Goal: Task Accomplishment & Management: Use online tool/utility

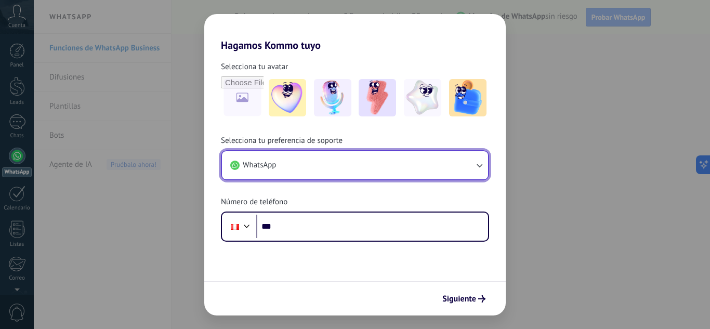
click at [339, 172] on button "WhatsApp" at bounding box center [355, 165] width 266 height 28
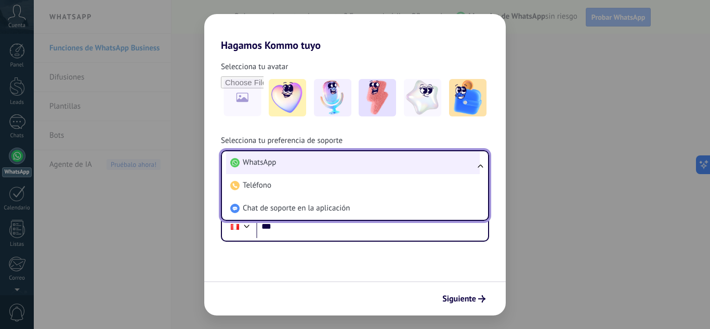
click at [332, 168] on li "WhatsApp" at bounding box center [353, 162] width 254 height 23
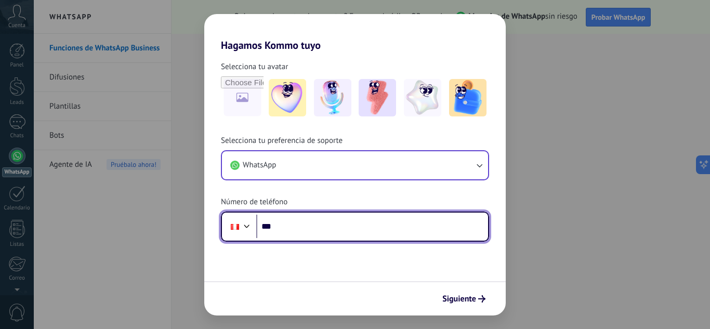
click at [296, 229] on input "***" at bounding box center [372, 227] width 232 height 24
type input "**********"
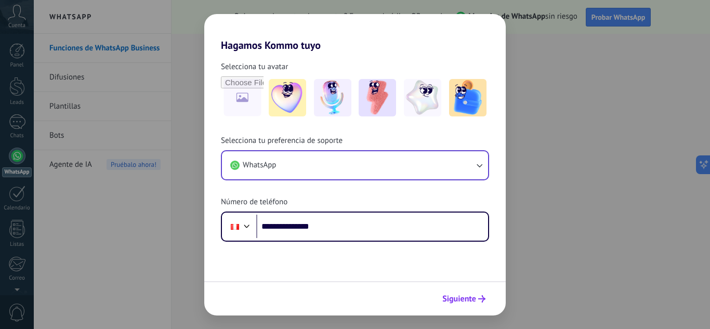
click at [475, 295] on span "Siguiente" at bounding box center [459, 298] width 34 height 7
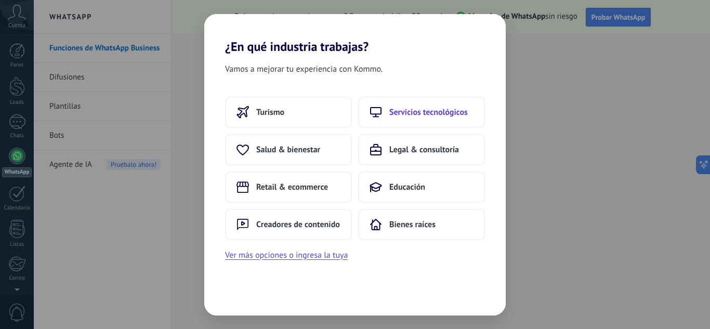
click at [420, 116] on span "Servicios tecnológicos" at bounding box center [428, 112] width 78 height 10
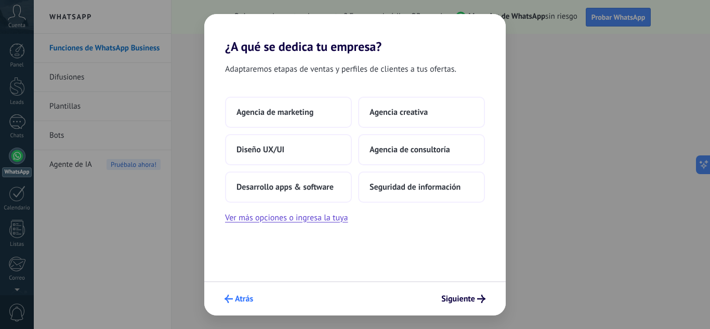
click at [237, 300] on span "Atrás" at bounding box center [244, 298] width 18 height 7
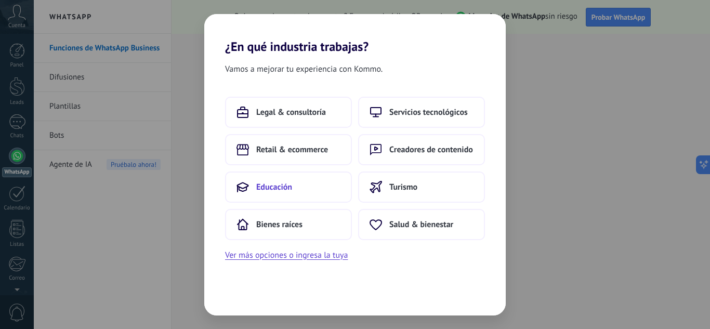
click at [291, 182] on span "Educación" at bounding box center [274, 187] width 36 height 10
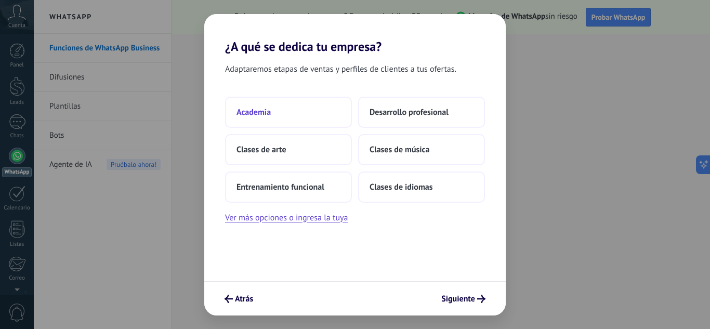
click at [252, 110] on span "Academia" at bounding box center [254, 112] width 34 height 10
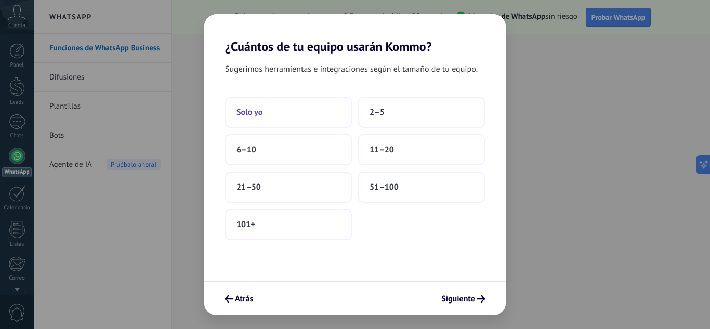
click at [278, 107] on button "Solo yo" at bounding box center [288, 112] width 127 height 31
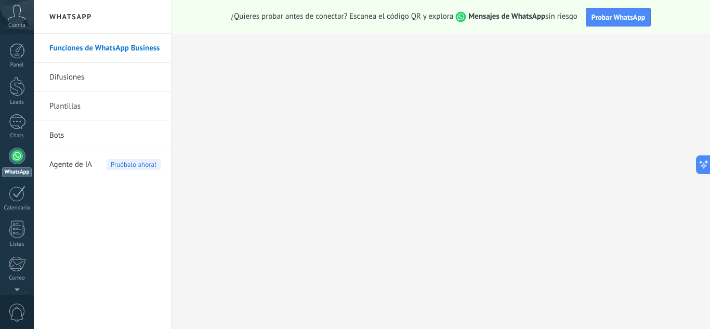
click at [69, 81] on link "Difusiones" at bounding box center [104, 77] width 111 height 29
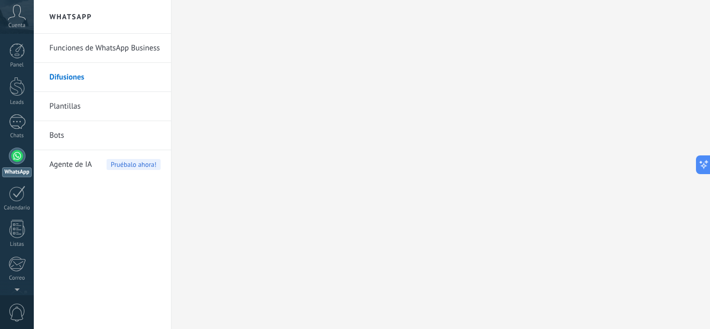
click at [94, 47] on link "Funciones de WhatsApp Business" at bounding box center [104, 48] width 111 height 29
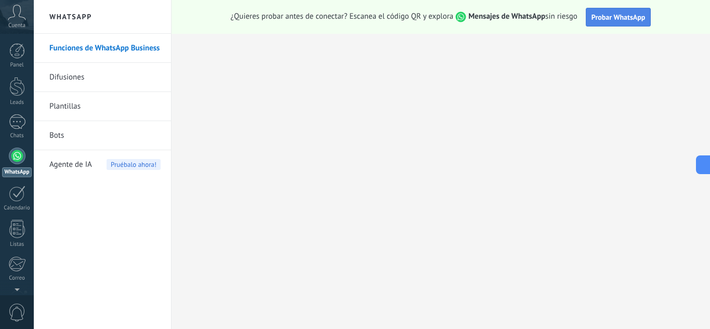
click at [622, 21] on span "Probar WhatsApp" at bounding box center [619, 16] width 54 height 9
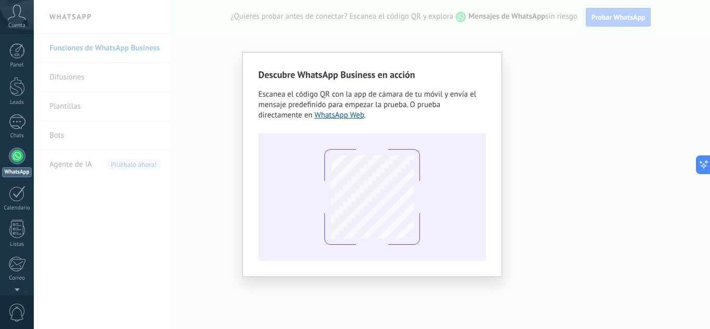
click at [560, 108] on div "Descubre WhatsApp Business en acción Escanea el código QR con la app de cámara …" at bounding box center [372, 164] width 676 height 329
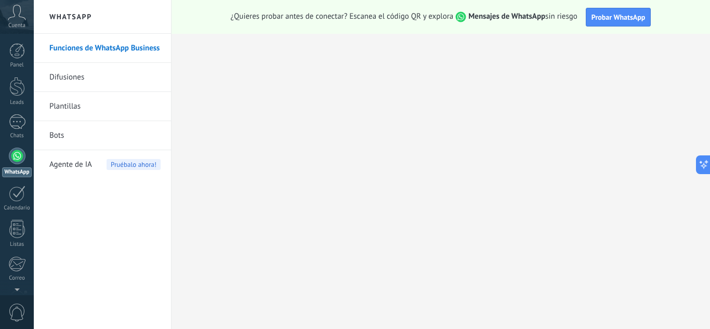
click at [90, 68] on link "Difusiones" at bounding box center [104, 77] width 111 height 29
